Goal: Information Seeking & Learning: Learn about a topic

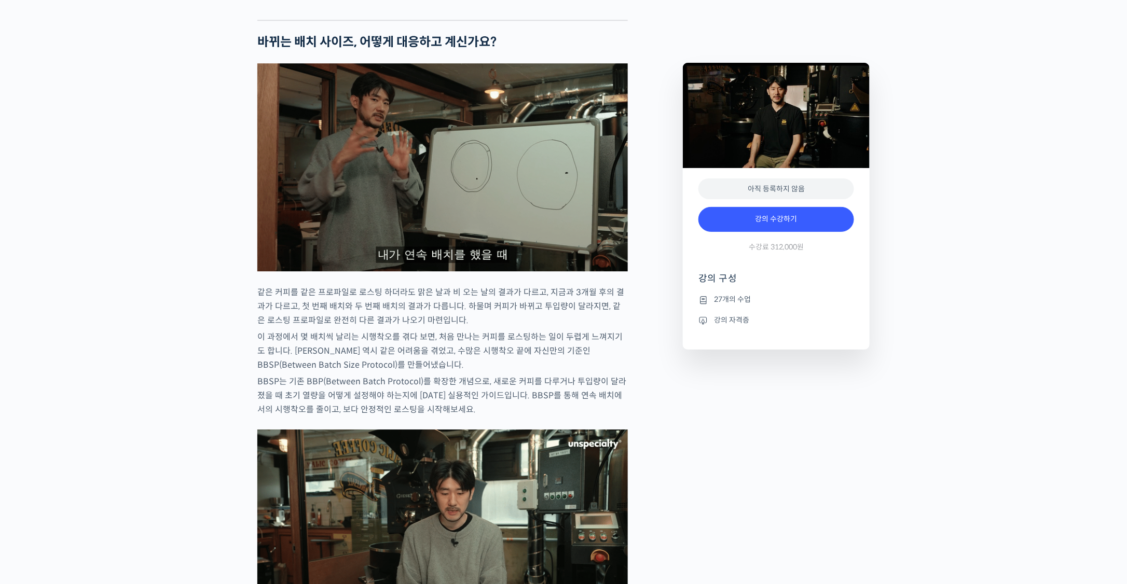
scroll to position [1349, 0]
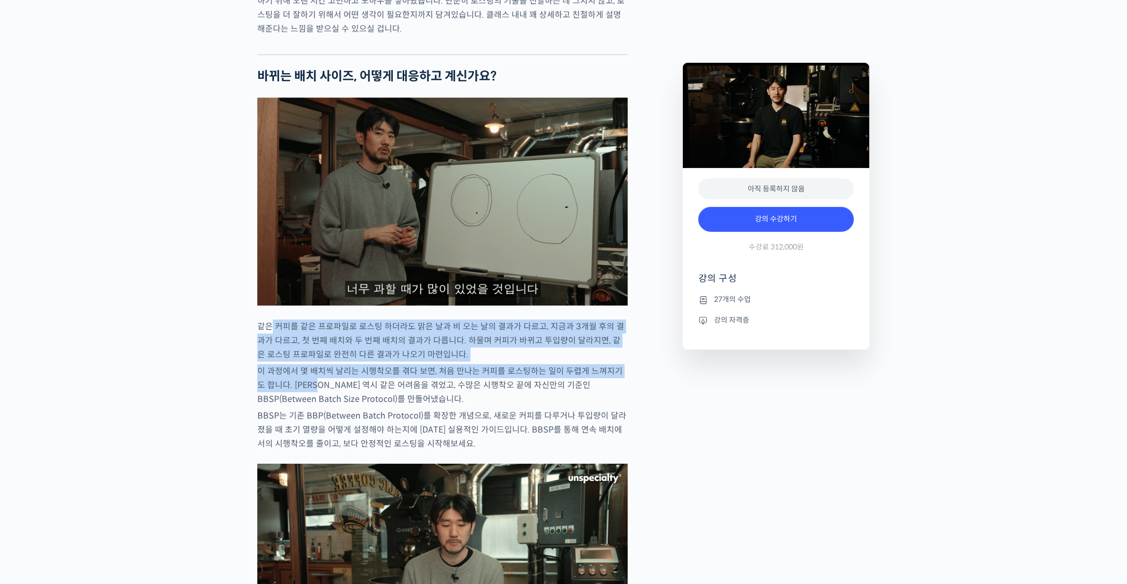
drag, startPoint x: 272, startPoint y: 367, endPoint x: 316, endPoint y: 418, distance: 67.6
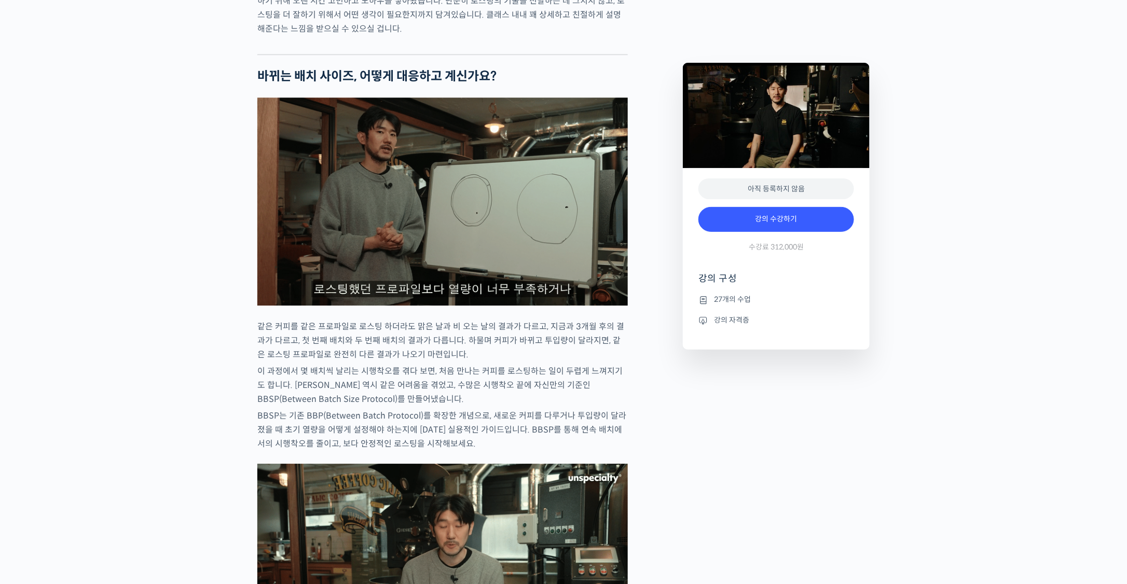
drag, startPoint x: 316, startPoint y: 418, endPoint x: 737, endPoint y: 469, distance: 423.3
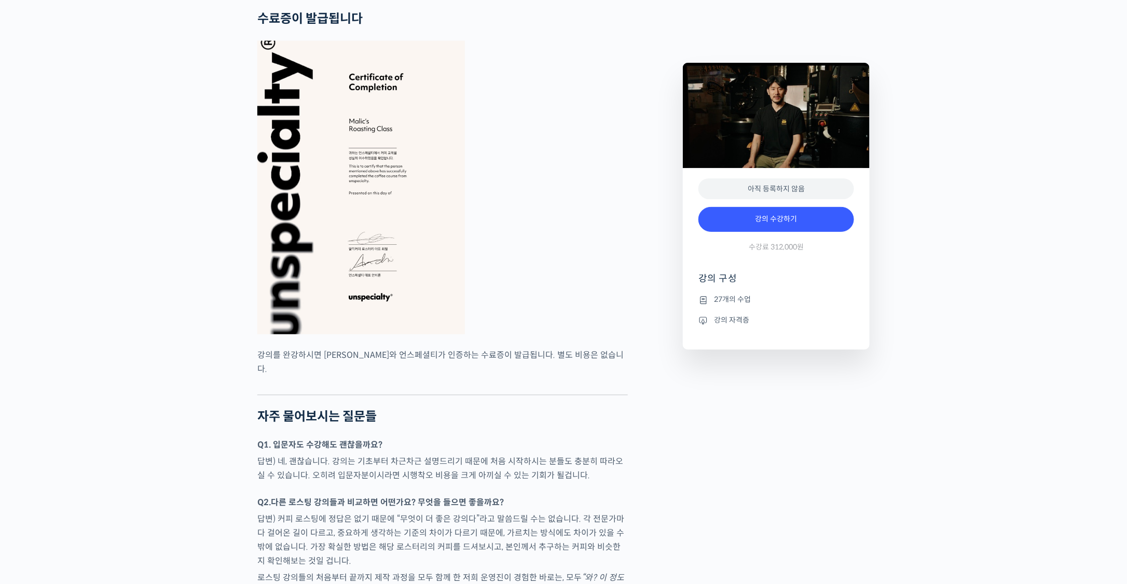
scroll to position [3009, 0]
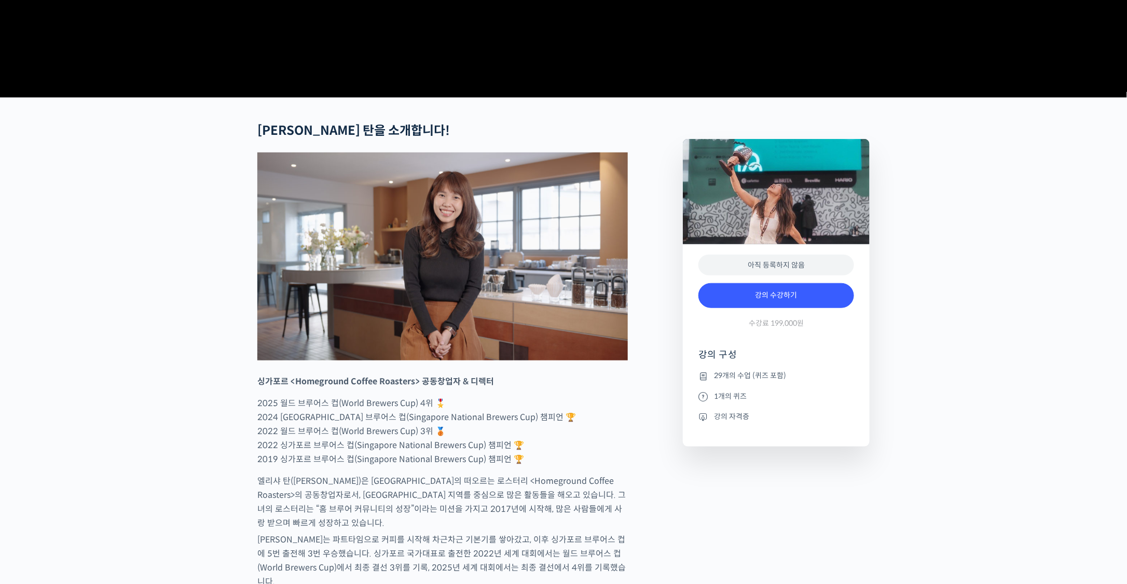
scroll to position [311, 0]
